Goal: Find specific page/section: Find specific page/section

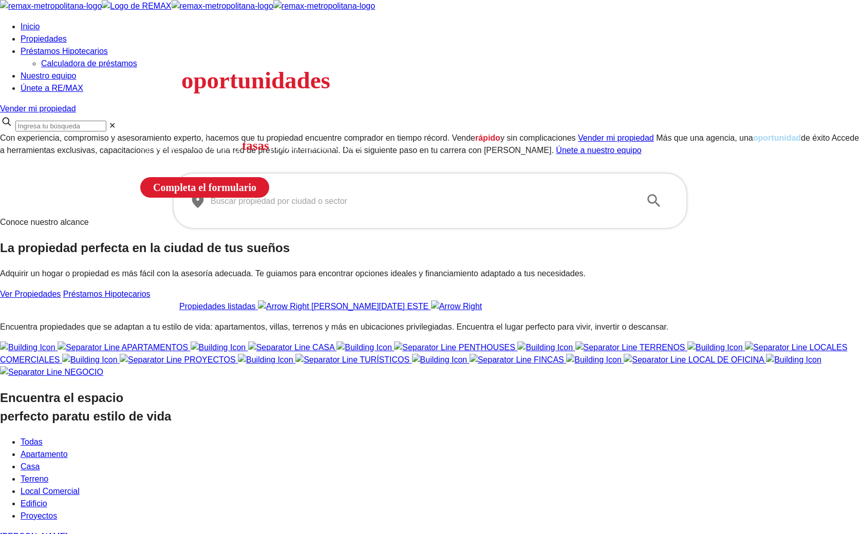
click at [325, 215] on input "text" at bounding box center [422, 200] width 422 height 29
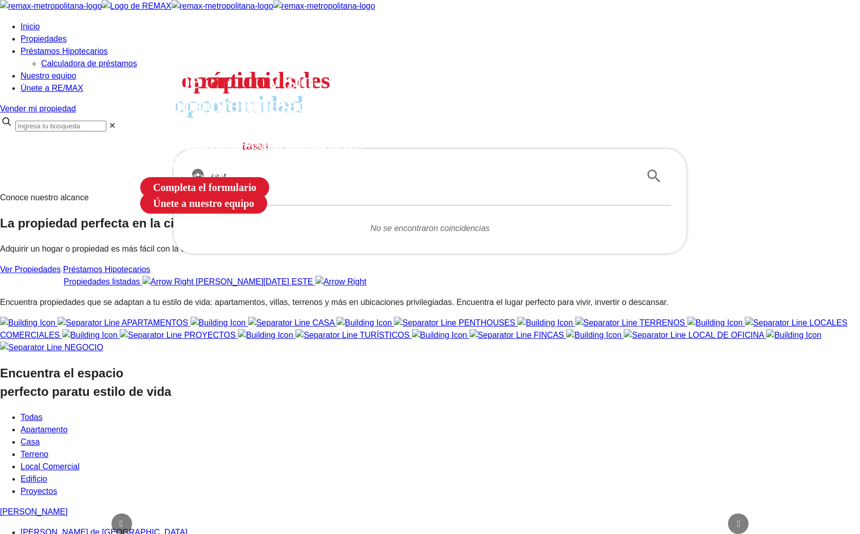
type input "santo"
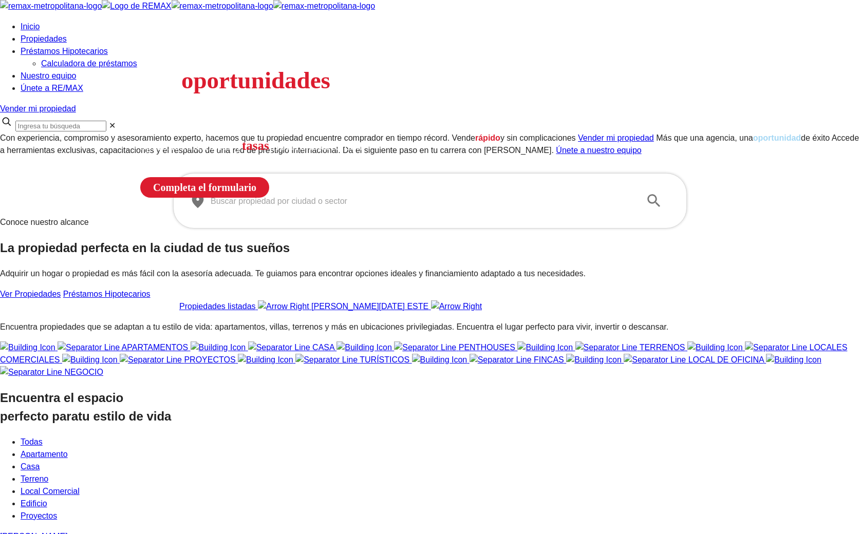
click at [270, 215] on div "​ ​" at bounding box center [430, 200] width 482 height 29
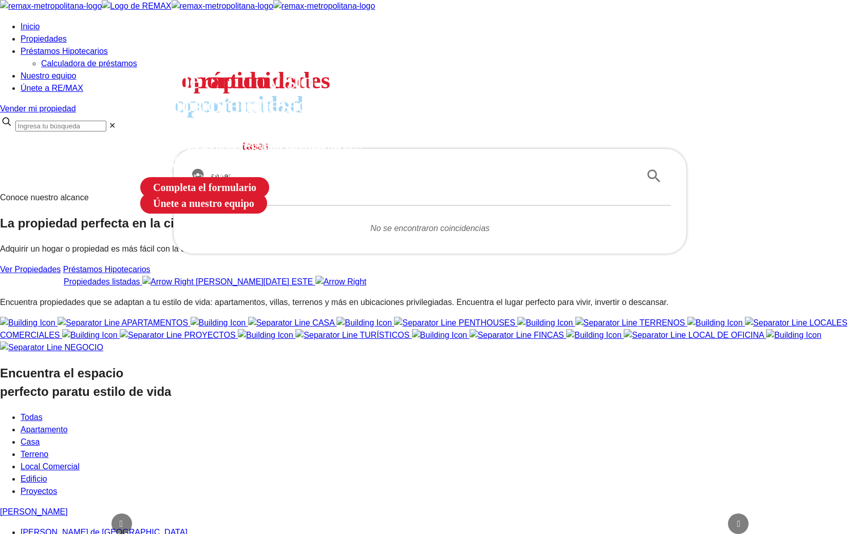
type input "sanato"
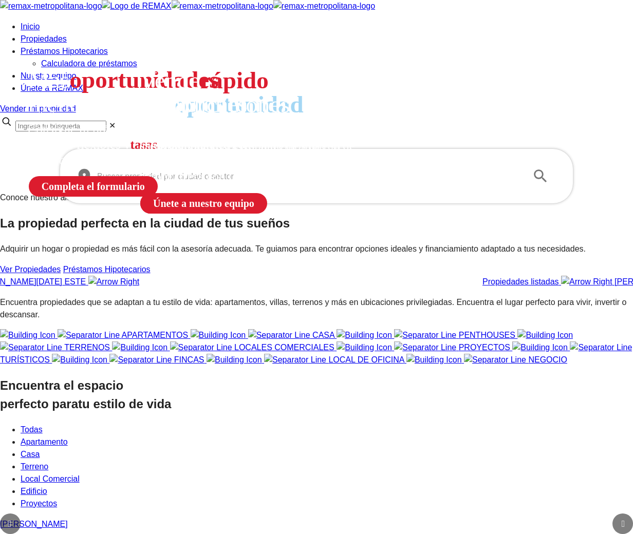
click at [278, 191] on input "text" at bounding box center [308, 176] width 422 height 29
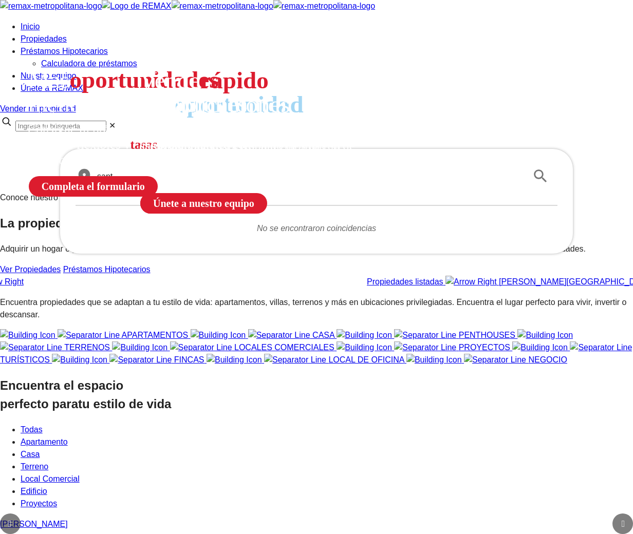
type input "[DEMOGRAPHIC_DATA]"
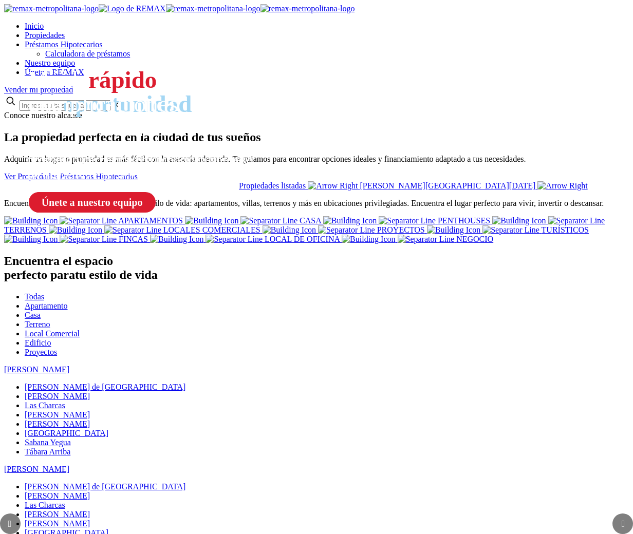
click at [206, 191] on section "Conoce nuestro alcance La propiedad perfecta en la ciudad de tus sueños Adquiri…" at bounding box center [316, 151] width 625 height 80
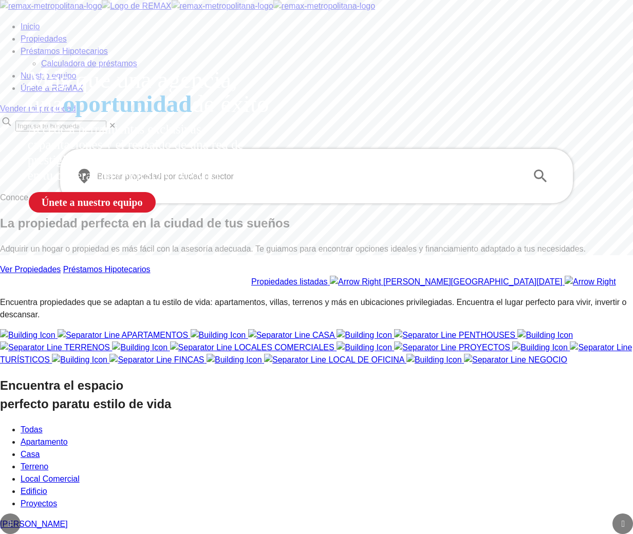
click at [178, 191] on input "text" at bounding box center [308, 176] width 422 height 29
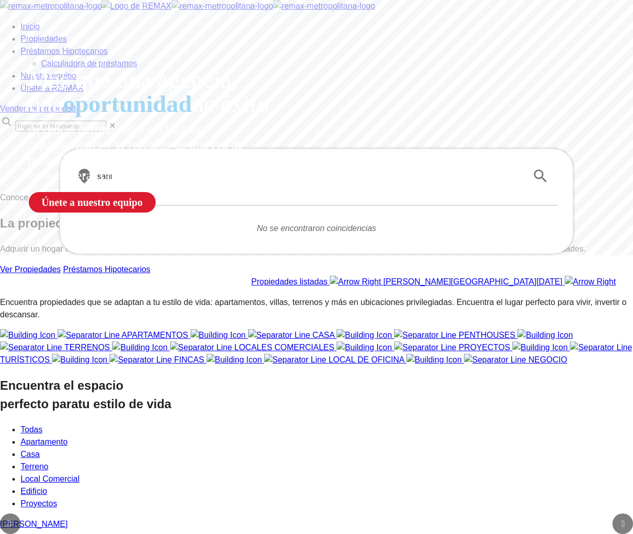
type input "santo"
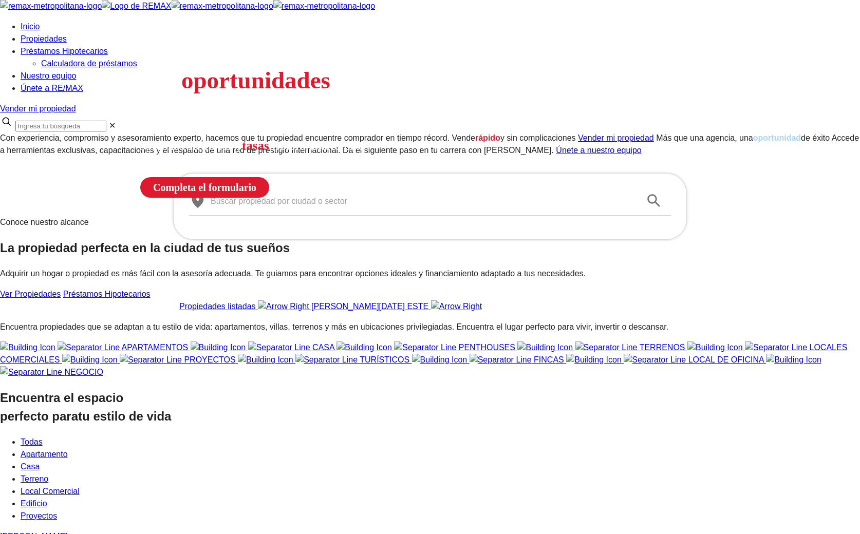
click at [250, 215] on input "text" at bounding box center [422, 200] width 422 height 29
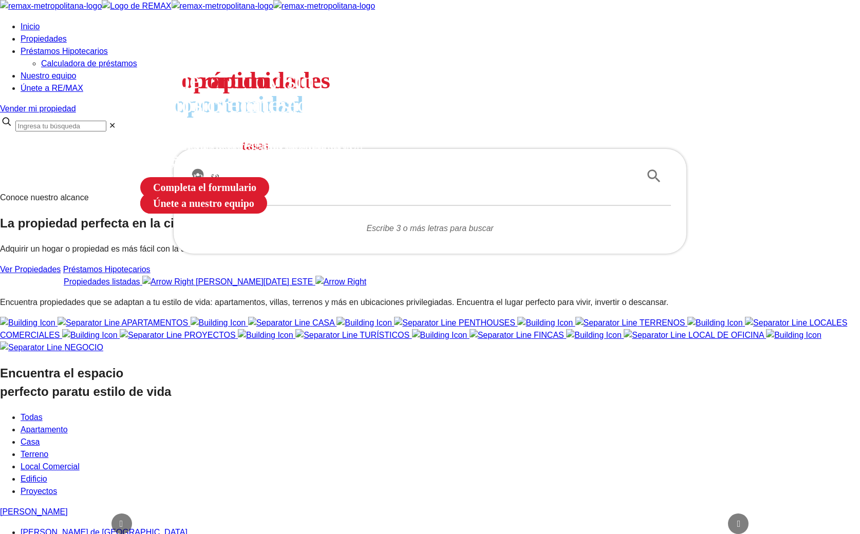
type input "sab"
